Goal: Download file/media

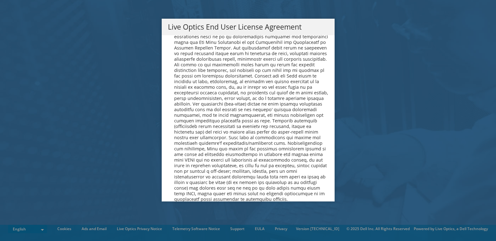
scroll to position [2356, 0]
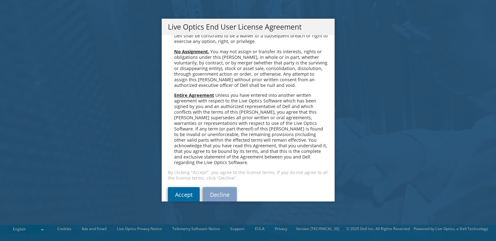
click at [185, 187] on link "Accept" at bounding box center [184, 194] width 32 height 15
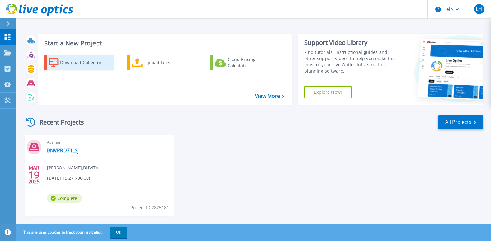
click at [80, 62] on div "Download Collector" at bounding box center [85, 62] width 50 height 12
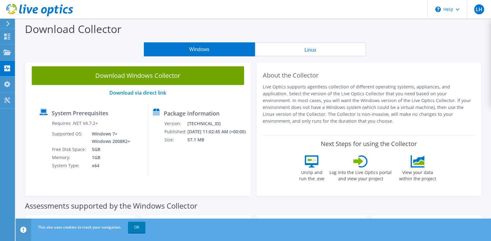
click at [213, 43] on button "Windows" at bounding box center [199, 49] width 111 height 14
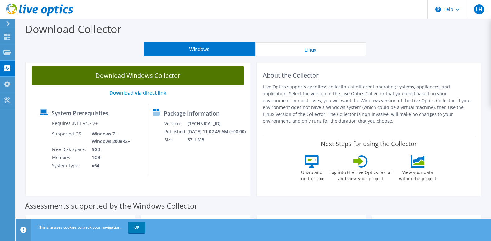
click at [128, 78] on link "Download Windows Collector" at bounding box center [138, 75] width 212 height 19
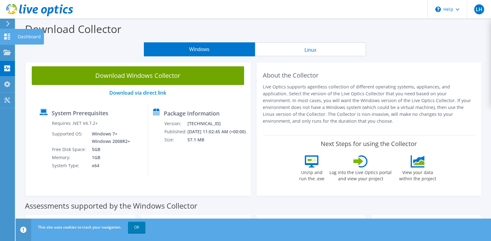
click at [5, 36] on icon at bounding box center [6, 37] width 7 height 6
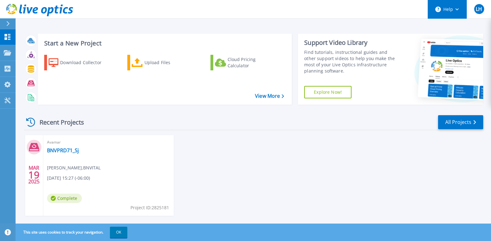
click at [456, 10] on icon at bounding box center [457, 9] width 3 height 2
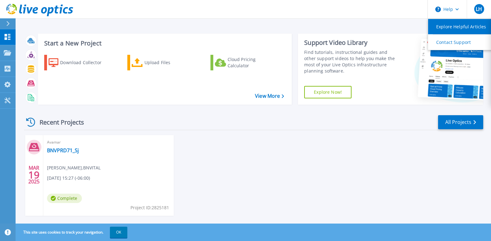
click at [454, 22] on link "Explore Helpful Articles" at bounding box center [462, 26] width 69 height 15
click at [56, 149] on link "BNVPRD71_Sj" at bounding box center [63, 150] width 32 height 6
